Goal: Task Accomplishment & Management: Complete application form

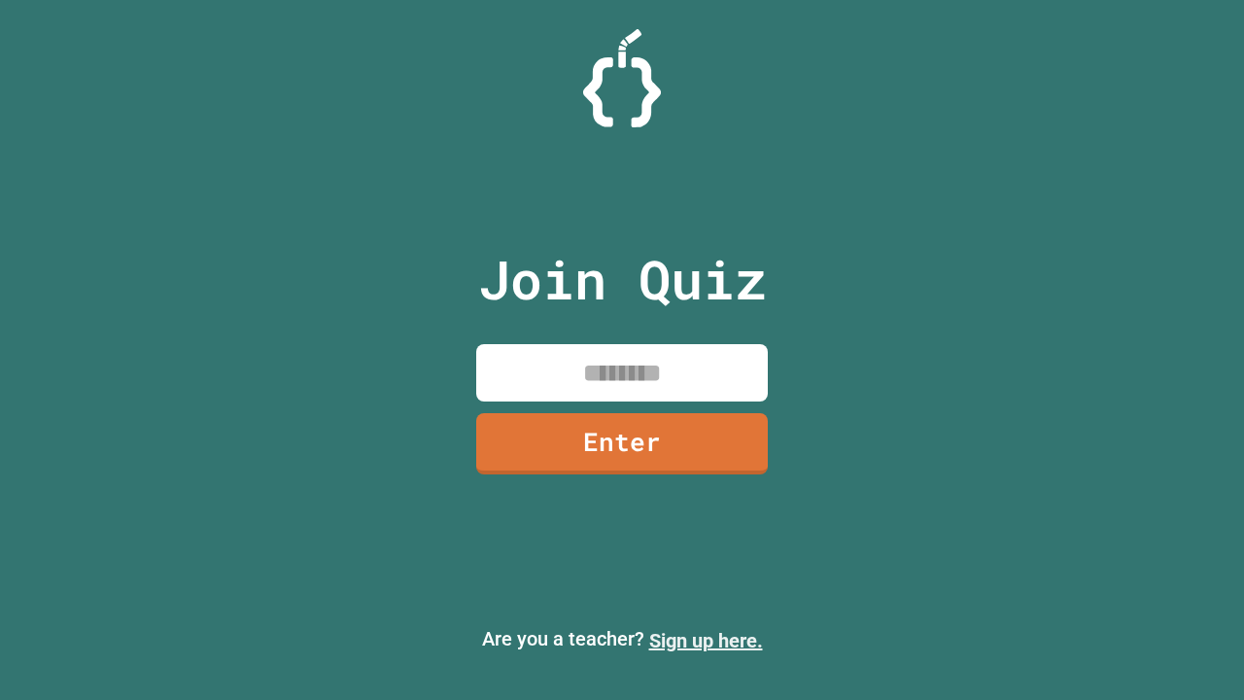
click at [705, 640] on link "Sign up here." at bounding box center [706, 640] width 114 height 23
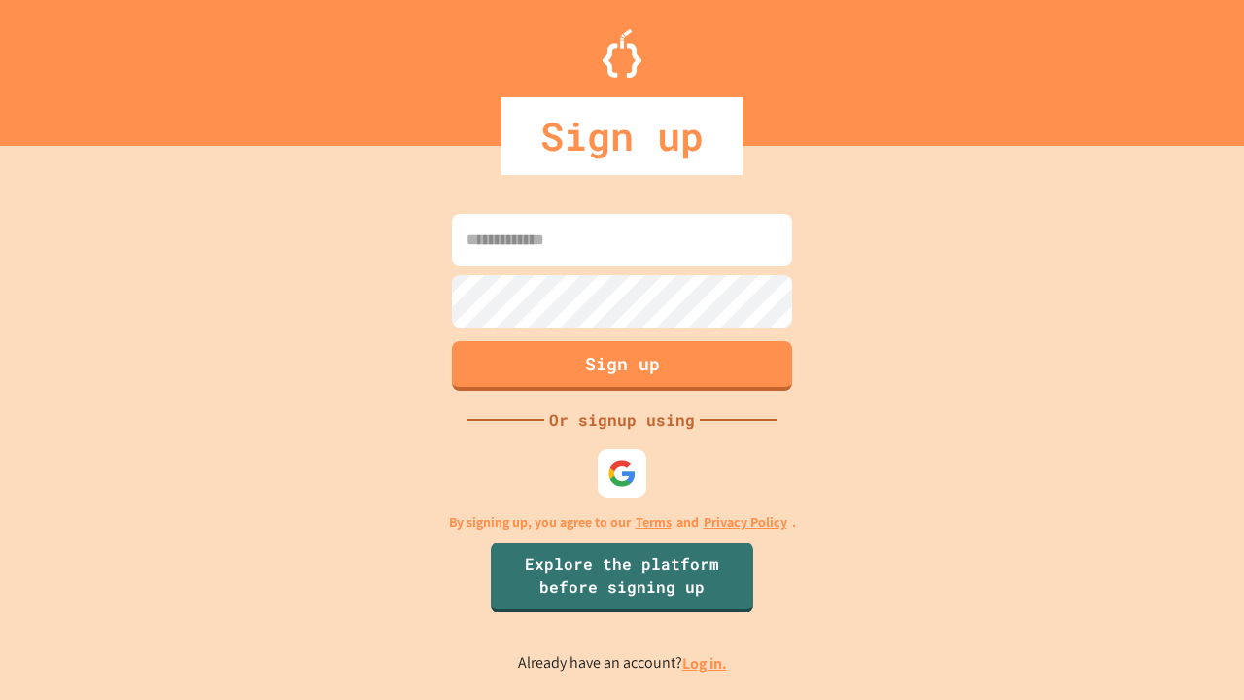
click at [705, 663] on link "Log in." at bounding box center [704, 663] width 45 height 20
